Goal: Information Seeking & Learning: Learn about a topic

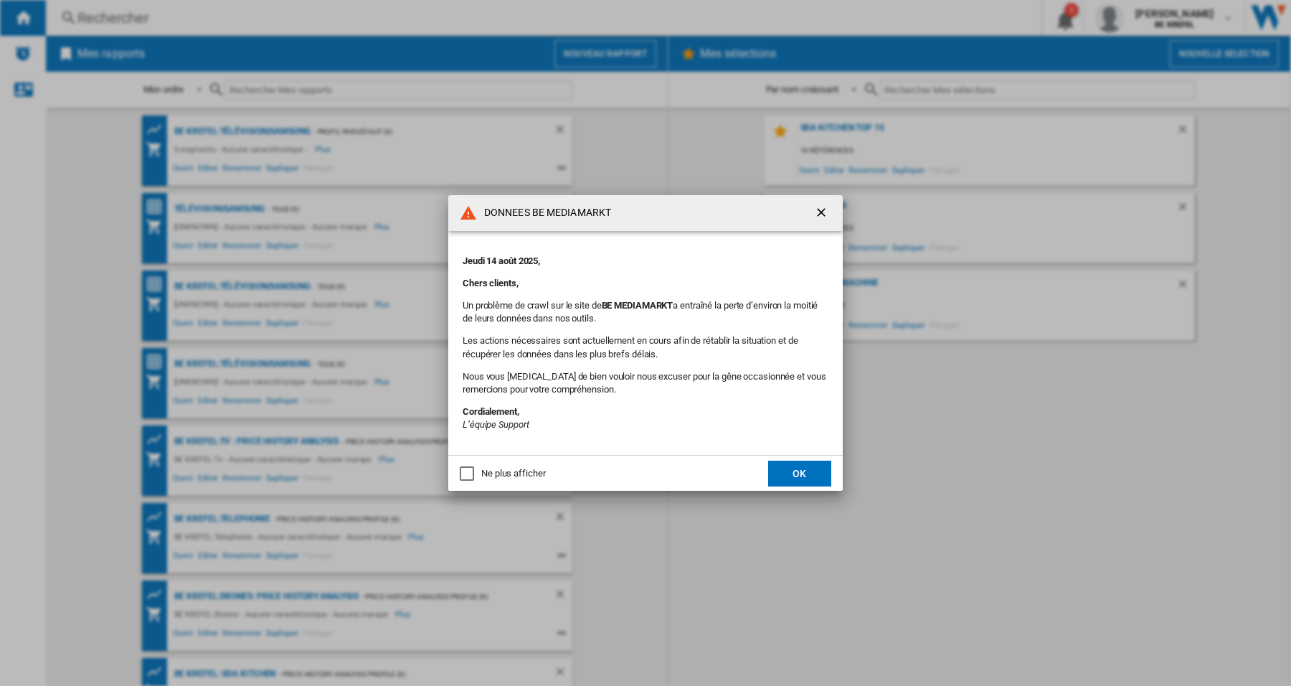
click at [793, 468] on button "OK" at bounding box center [799, 473] width 63 height 26
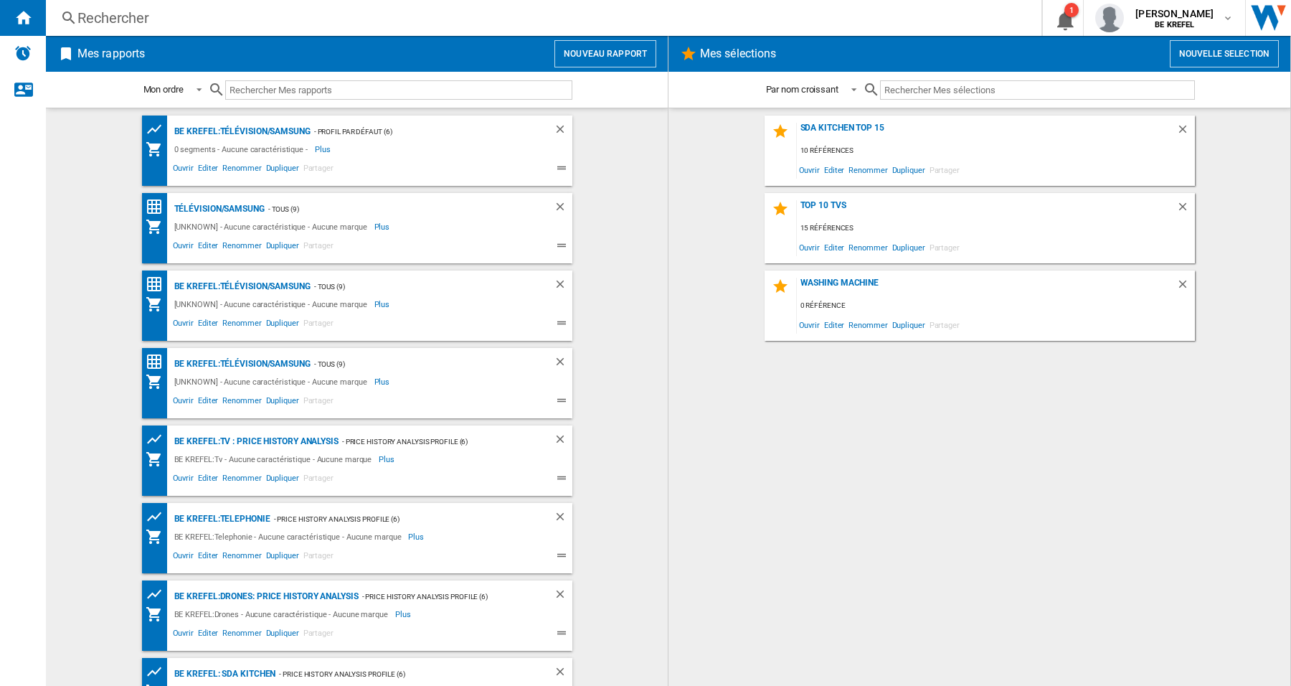
click at [109, 9] on div "Rechercher" at bounding box center [540, 18] width 926 height 20
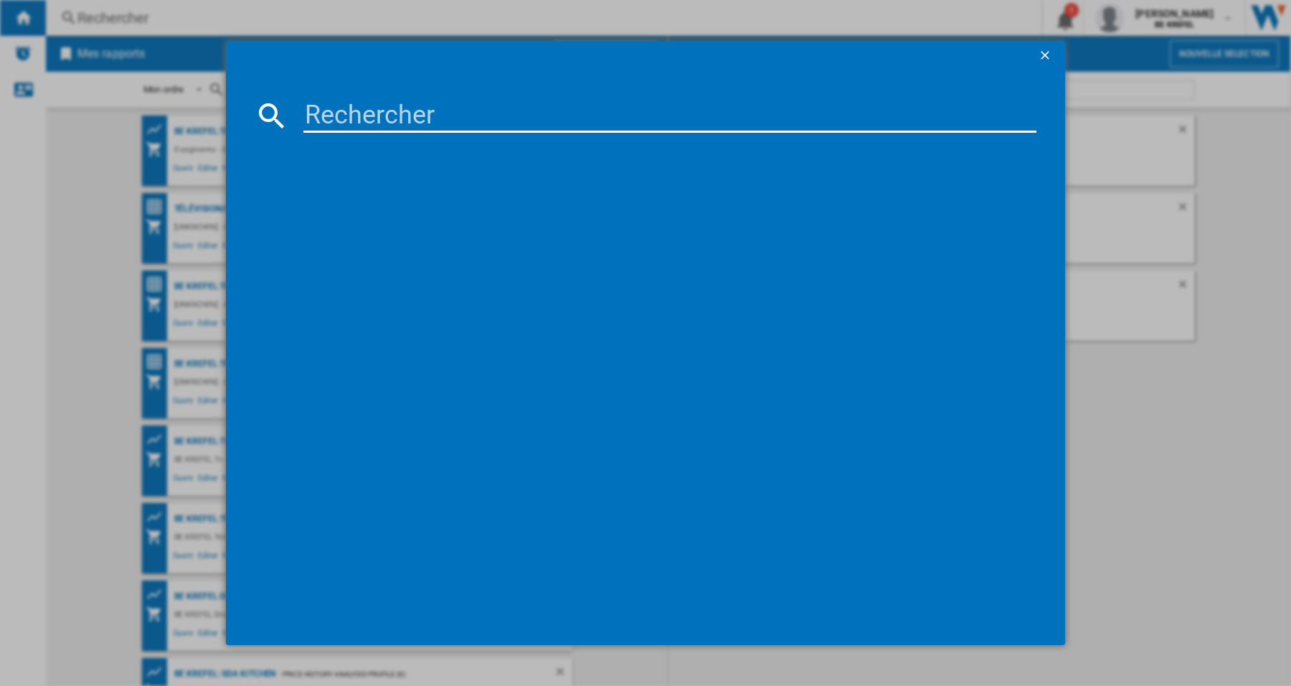
click at [346, 118] on input at bounding box center [669, 115] width 733 height 34
type input "21008822"
click at [384, 209] on div "PHILIPS 3000X SERIES X3052 VERT FONCE" at bounding box center [655, 208] width 718 height 14
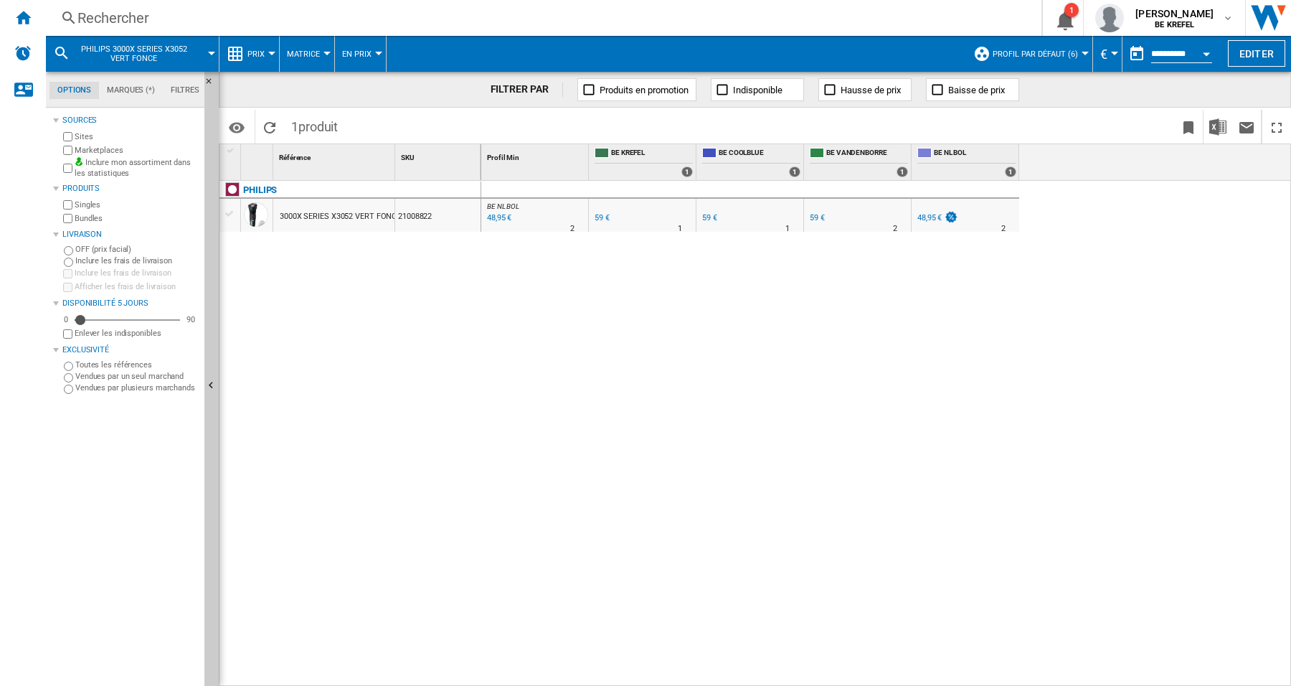
click at [214, 54] on div at bounding box center [211, 54] width 7 height 4
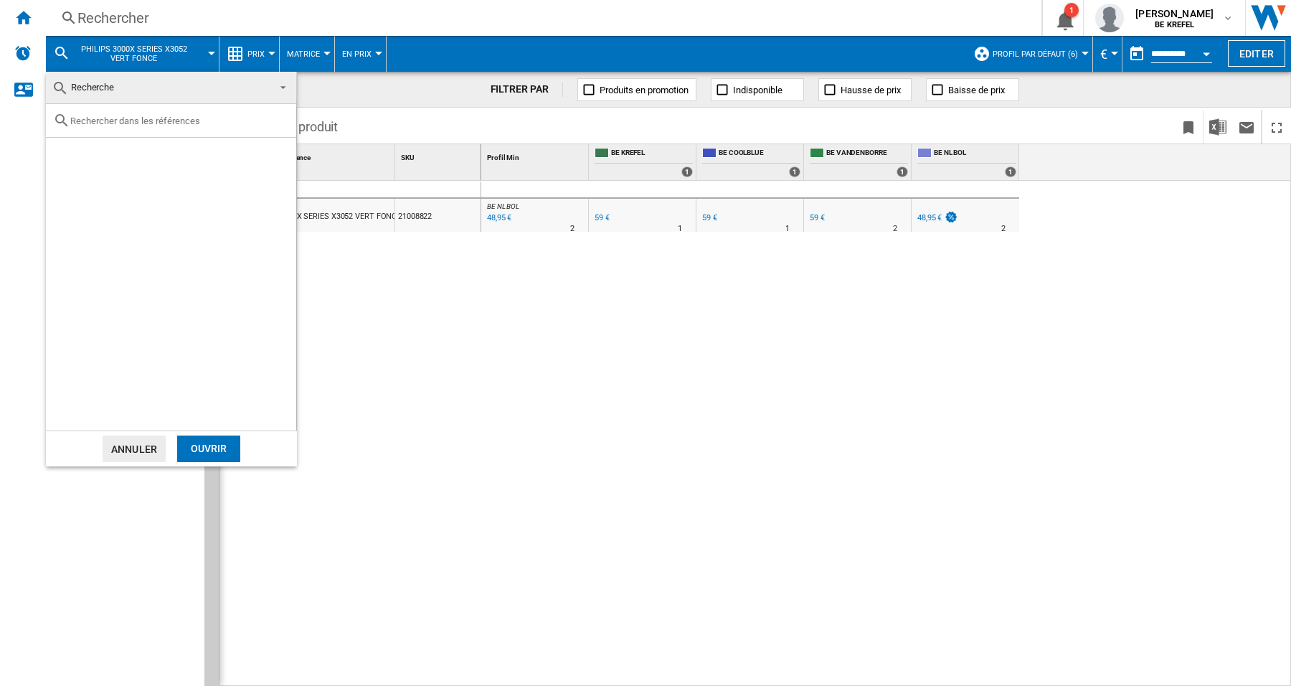
click at [266, 53] on md-backdrop at bounding box center [645, 343] width 1291 height 686
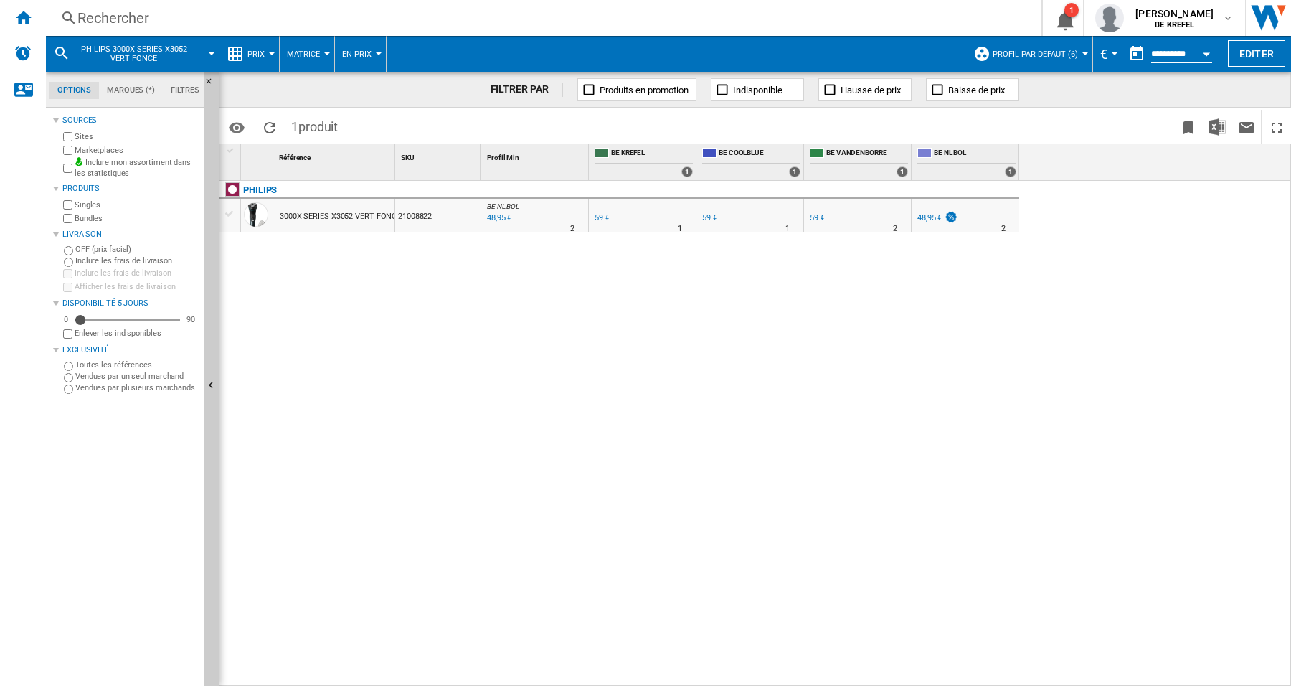
click at [268, 54] on div at bounding box center [271, 54] width 7 height 4
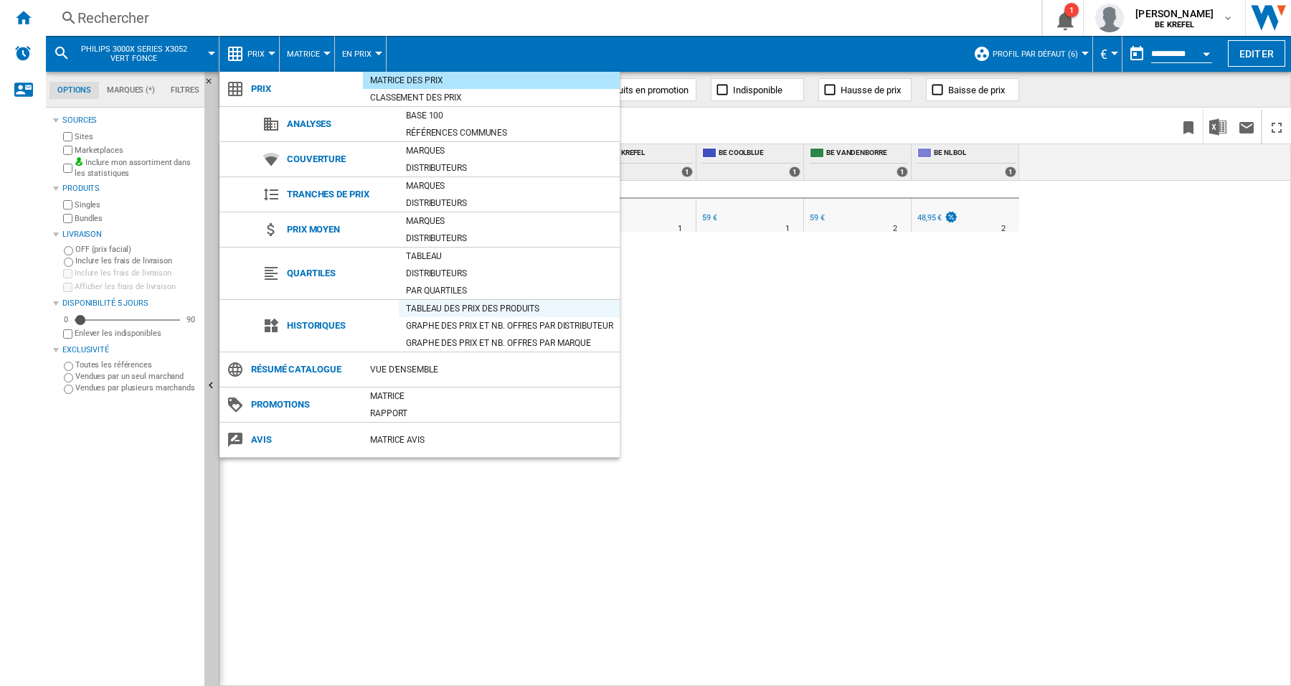
click at [440, 301] on div "Tableau des prix des produits" at bounding box center [509, 308] width 221 height 14
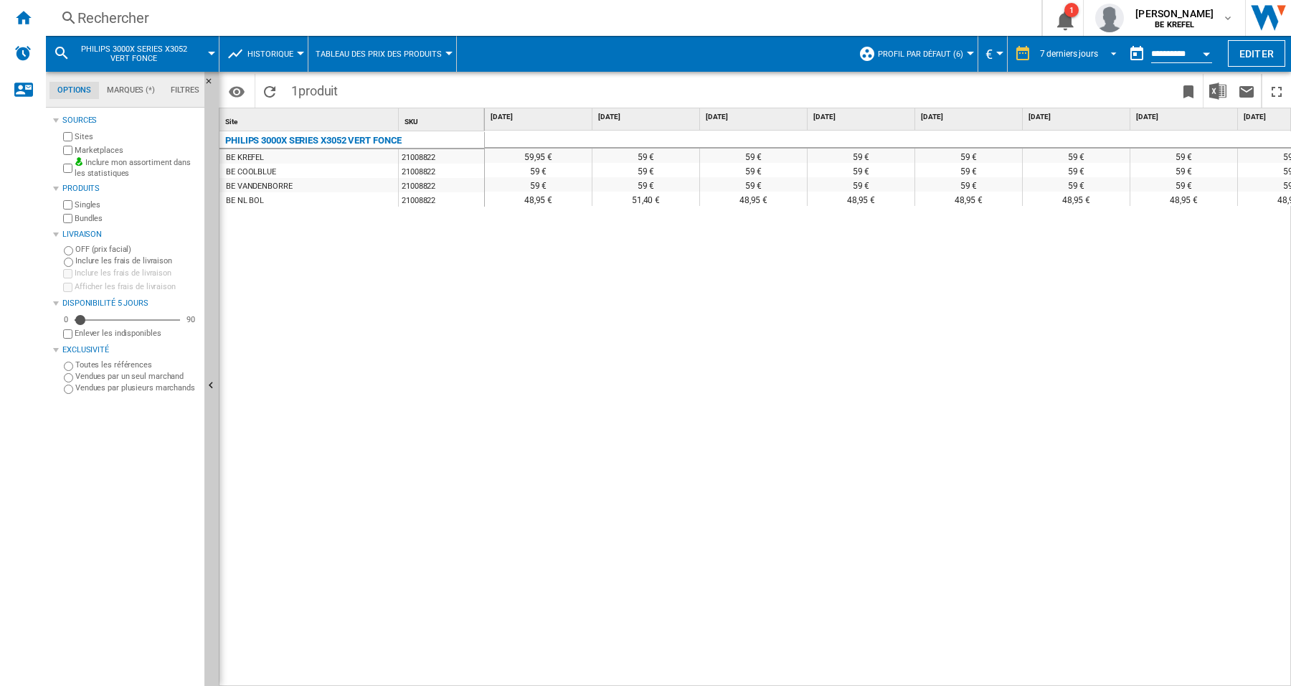
click at [1111, 54] on span "REPORTS.WIZARD.STEPS.REPORT.STEPS.REPORT_OPTIONS.PERIOD: 7 derniers jours" at bounding box center [1109, 52] width 17 height 13
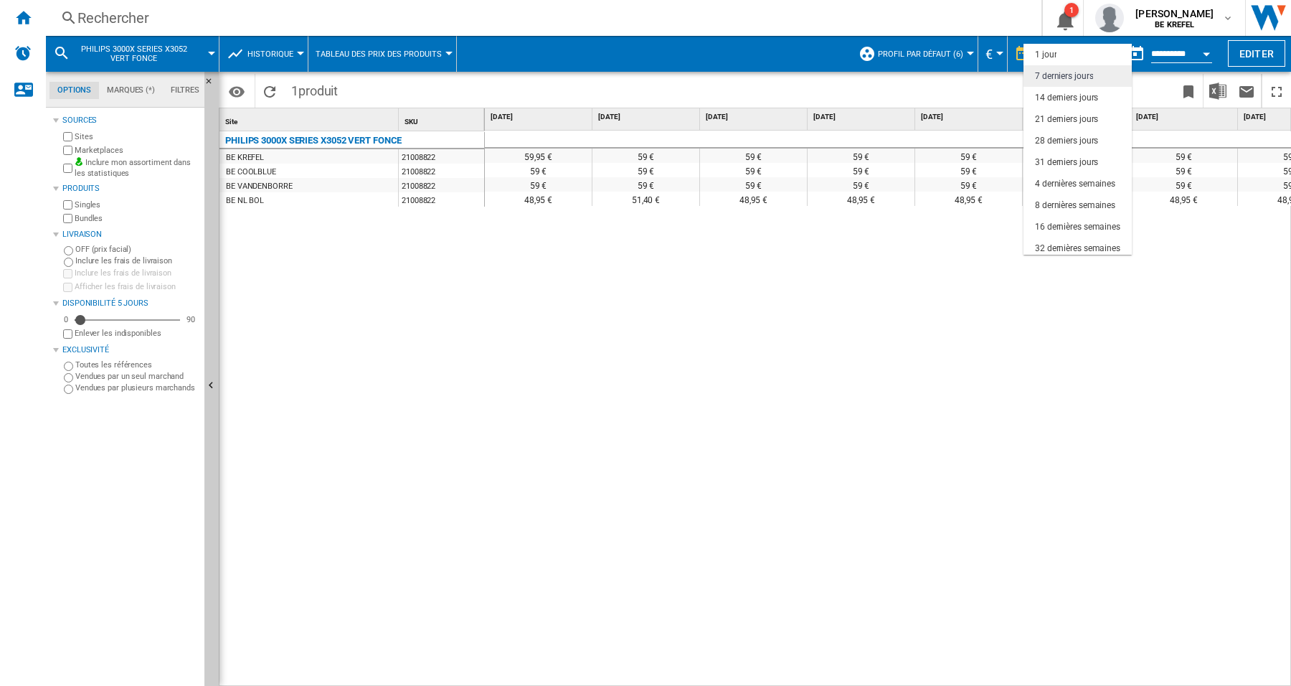
scroll to position [22, 0]
click at [1068, 239] on md-option "3 derniers mois" at bounding box center [1077, 248] width 108 height 22
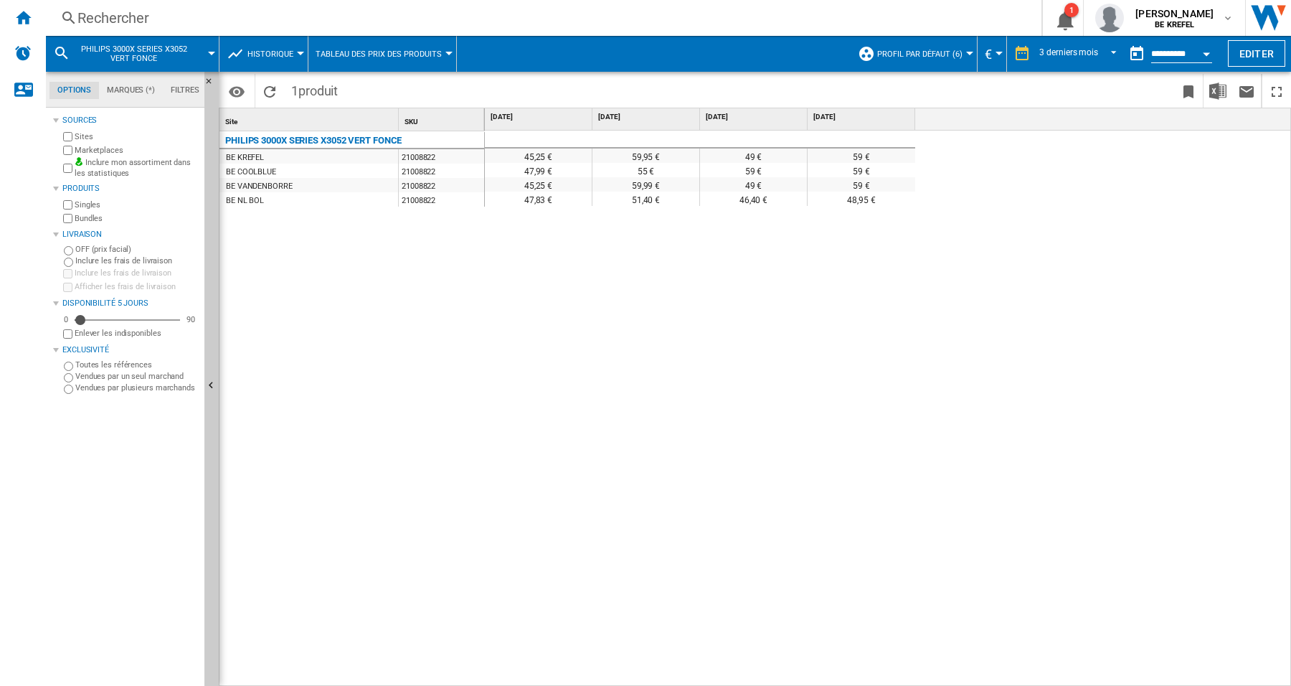
click at [348, 549] on div "PHILIPS 3000X SERIES X3052 VERT FONCE BE KREFEL 21008822 BE COOLBLUE 21008822 B…" at bounding box center [351, 405] width 265 height 549
click at [144, 14] on div "Rechercher" at bounding box center [540, 18] width 926 height 20
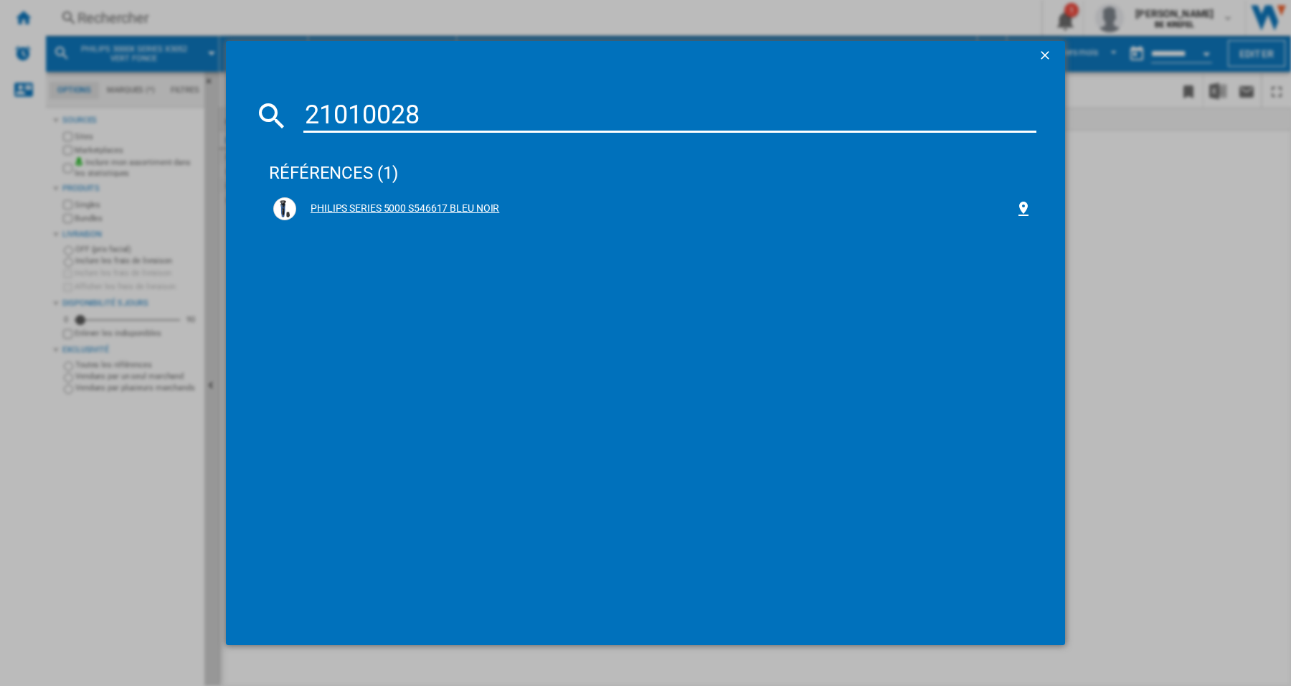
type input "21010028"
click at [352, 198] on div "PHILIPS SERIES 5000 S546617 BLEU NOIR" at bounding box center [652, 208] width 759 height 23
click at [364, 210] on div "PHILIPS SERIES 5000 S546617 BLEU NOIR" at bounding box center [655, 208] width 718 height 14
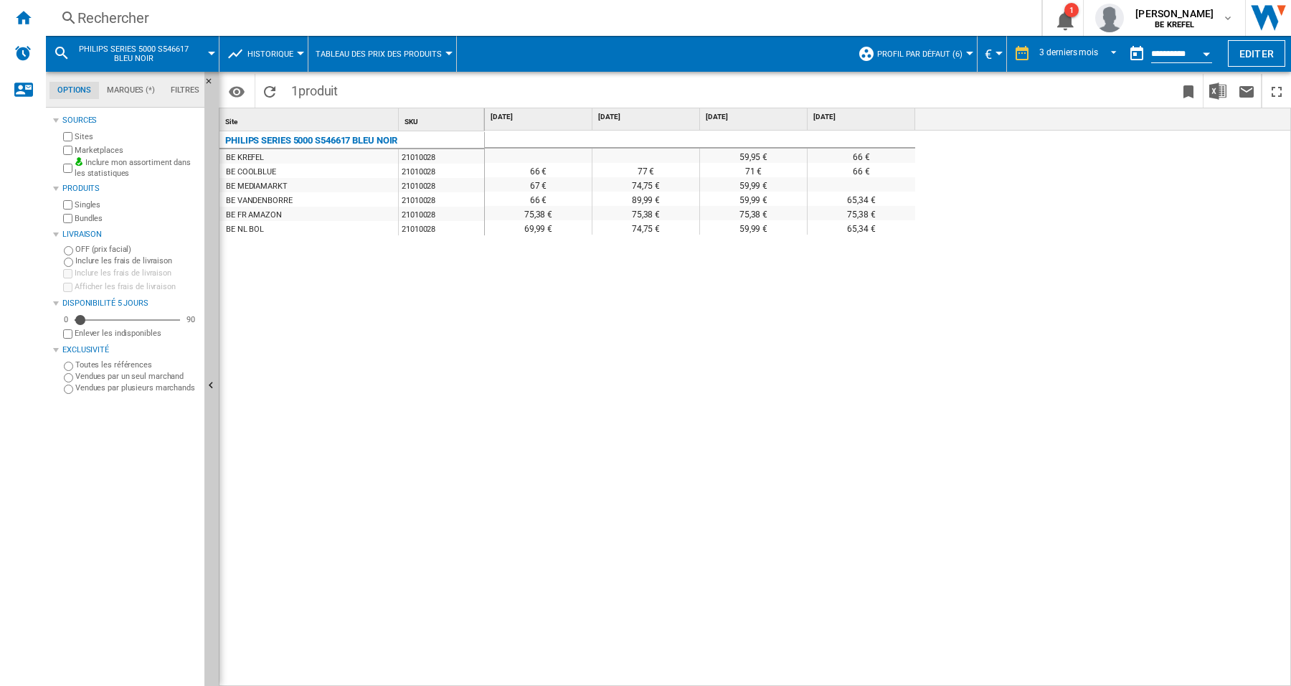
click at [142, 18] on div "Rechercher" at bounding box center [540, 18] width 926 height 20
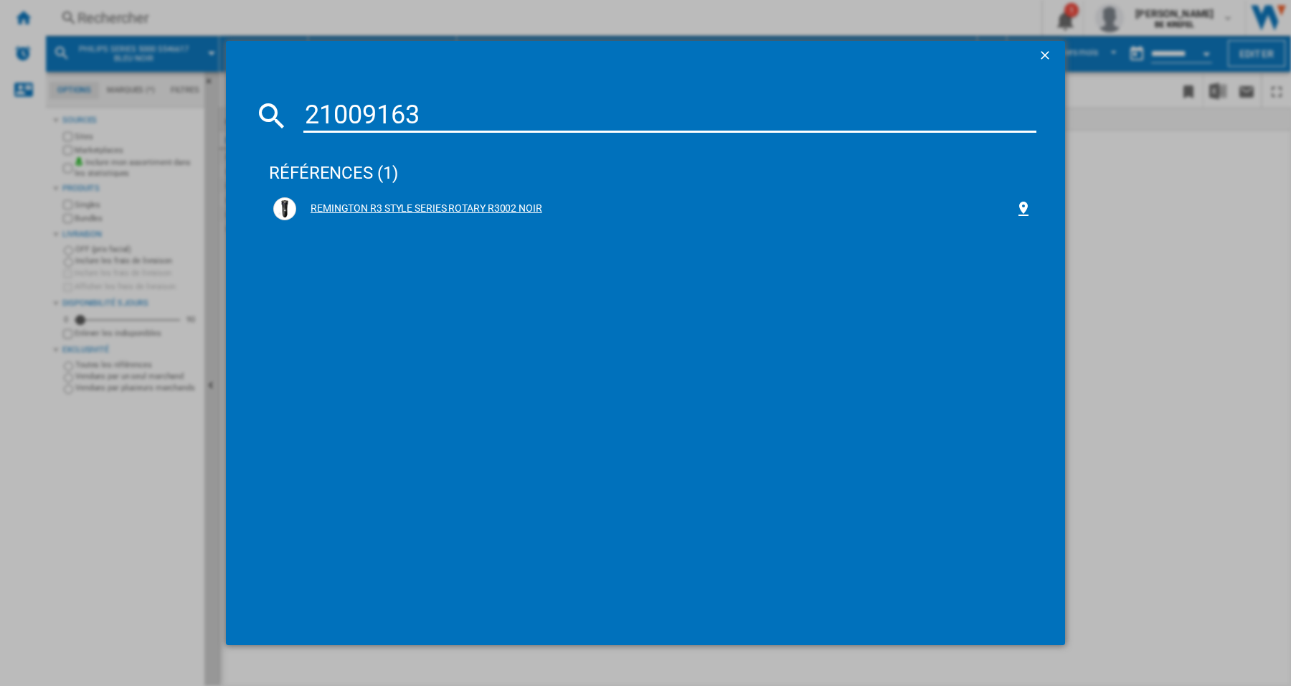
type input "21009163"
click at [350, 200] on div "REMINGTON R3 STYLE SERIES ROTARY R3002 NOIR" at bounding box center [652, 208] width 759 height 23
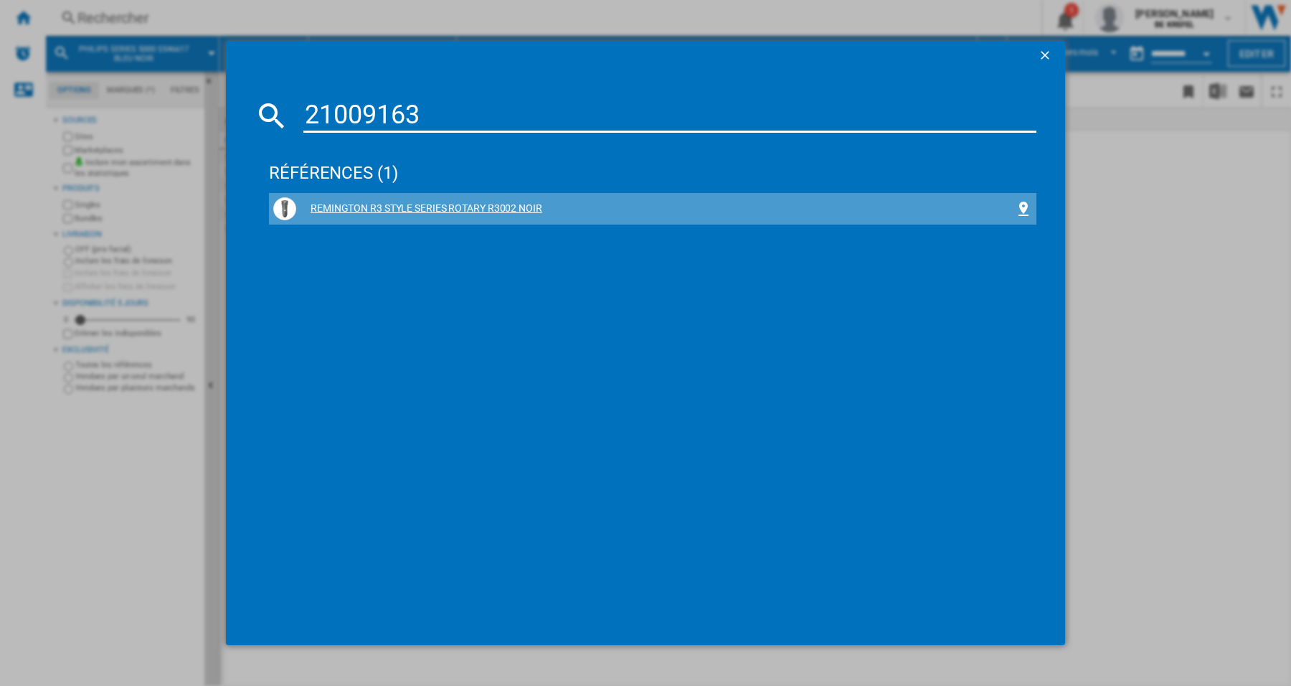
click at [357, 207] on div "REMINGTON R3 STYLE SERIES ROTARY R3002 NOIR" at bounding box center [655, 208] width 718 height 14
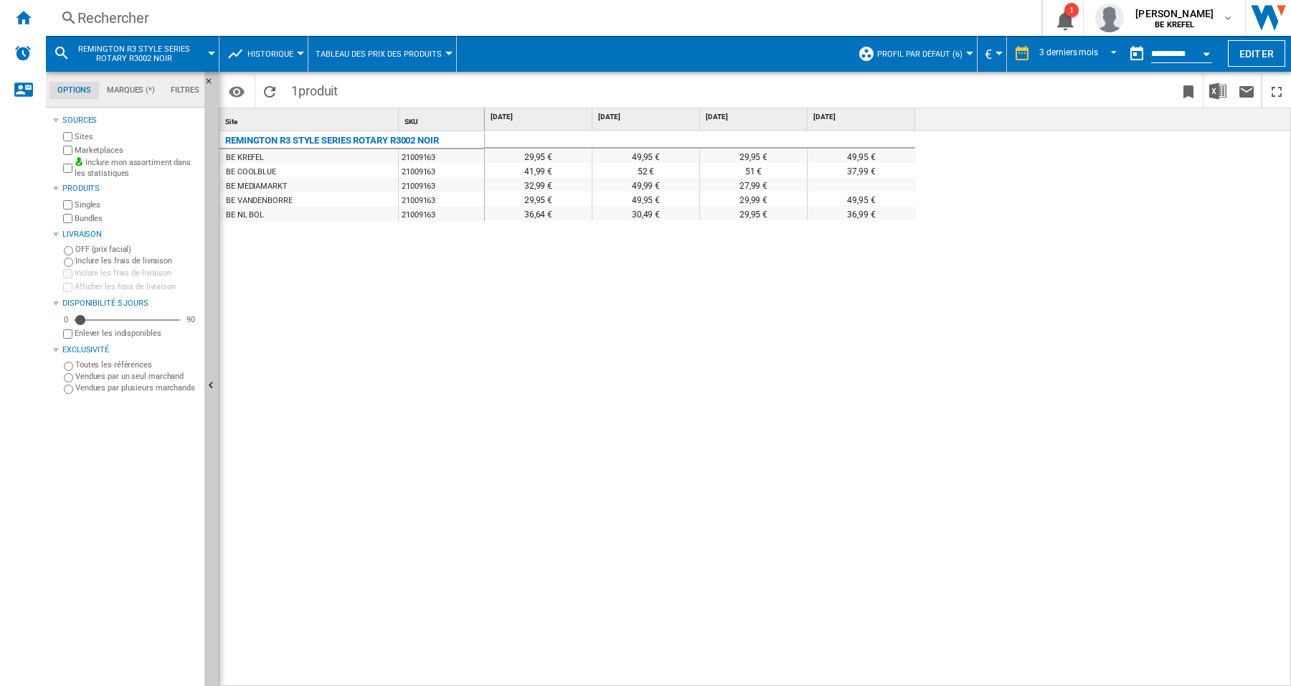
click at [767, 163] on div "51 €" at bounding box center [753, 170] width 107 height 14
